Goal: Obtain resource: Obtain resource

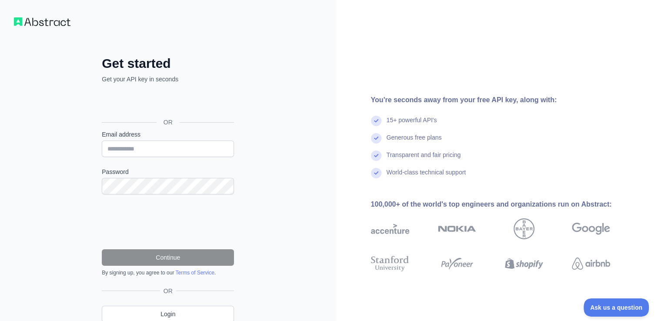
click at [136, 161] on form "Email address Password Continue By signing up, you agree to our Terms of Servic…" at bounding box center [168, 203] width 132 height 146
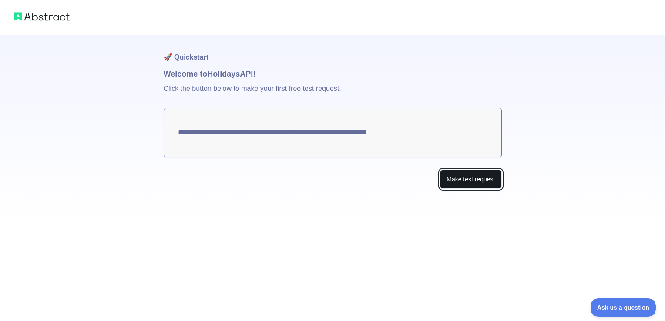
click at [462, 178] on button "Make test request" at bounding box center [470, 180] width 61 height 20
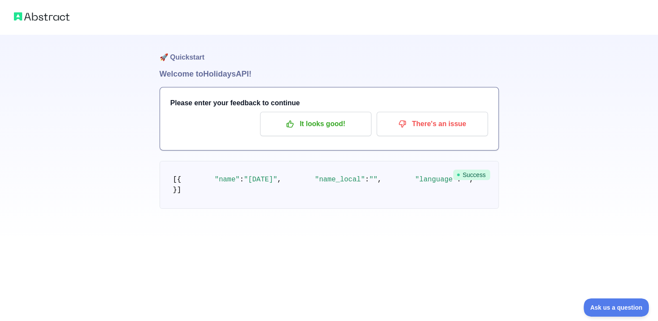
scroll to position [68, 0]
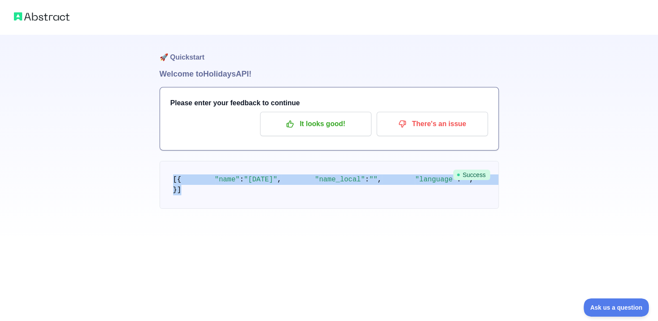
drag, startPoint x: 172, startPoint y: 105, endPoint x: 217, endPoint y: 272, distance: 173.0
click at [217, 209] on pre "[ { "name" : "[DATE]" , "name_local" : "" , "language" : "" , "description" : "…" at bounding box center [329, 185] width 339 height 48
copy code "[ { "name" : "[DATE]" , "name_local" : "" , "language" : "" , "description" : "…"
click at [412, 196] on pre "[ { "name" : "[DATE]" , "name_local" : "" , "language" : "" , "description" : "…" at bounding box center [329, 185] width 339 height 48
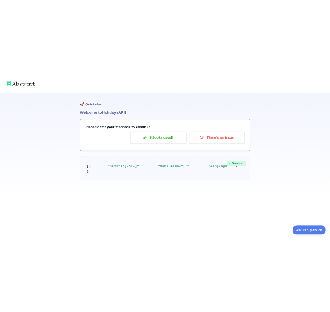
scroll to position [0, 0]
